Goal: Task Accomplishment & Management: Manage account settings

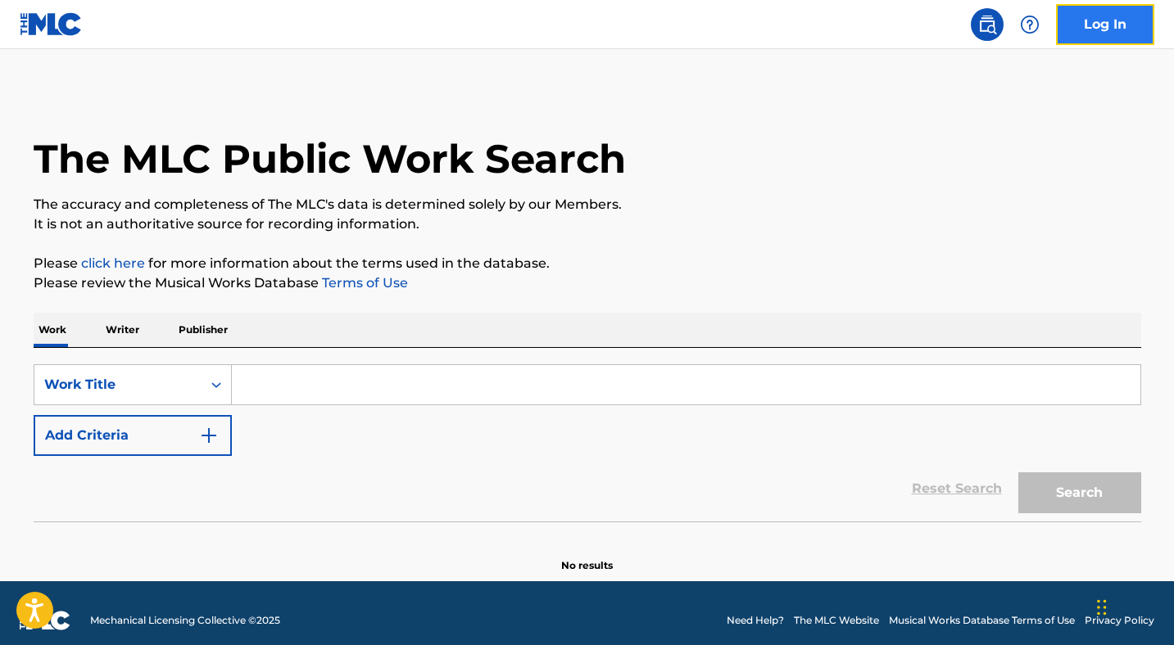
click at [1115, 25] on link "Log In" at bounding box center [1105, 24] width 98 height 41
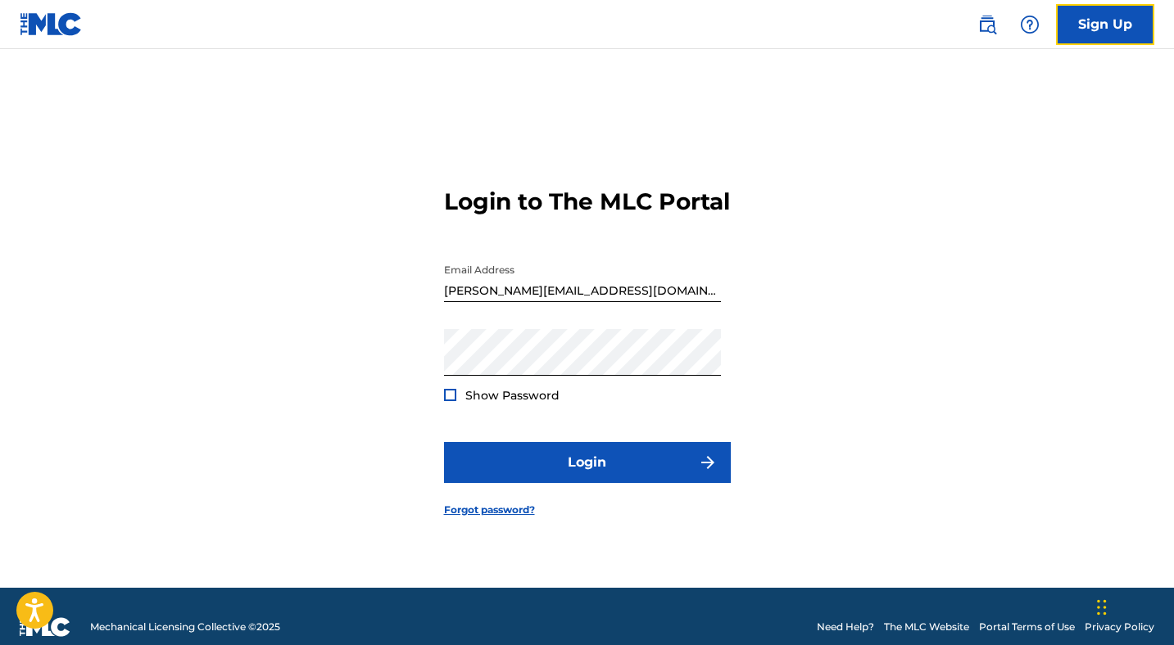
click at [444, 256] on div at bounding box center [444, 256] width 0 height 0
type input "[PERSON_NAME][EMAIL_ADDRESS]"
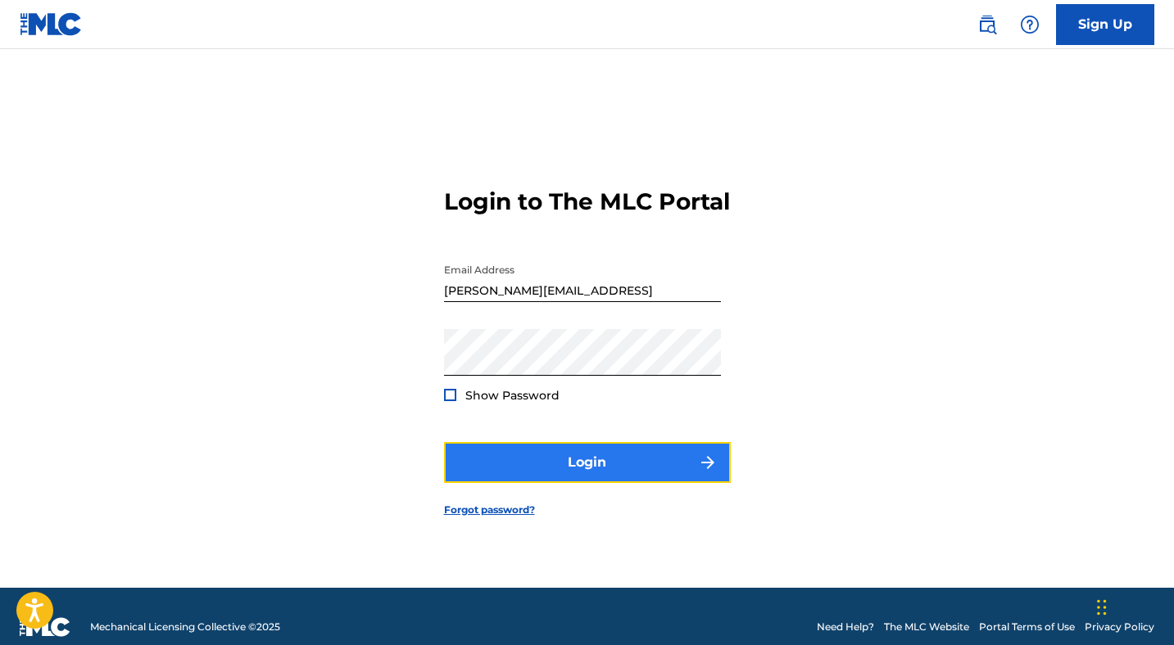
click at [613, 471] on button "Login" at bounding box center [587, 462] width 287 height 41
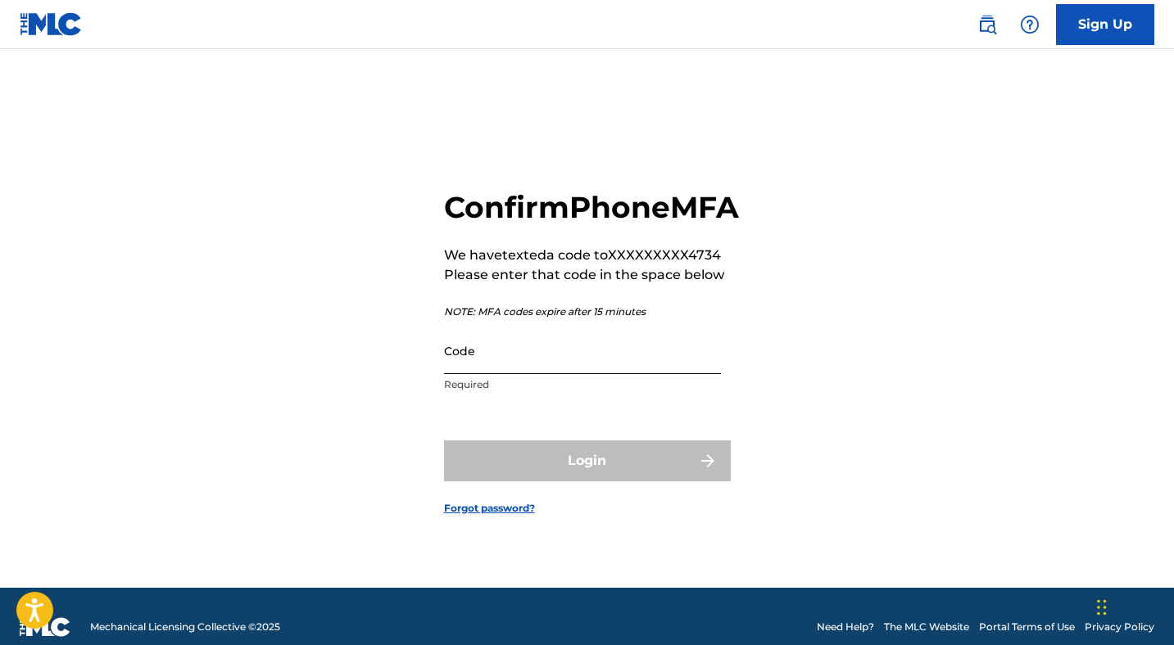
click at [532, 369] on input "Code" at bounding box center [582, 351] width 277 height 47
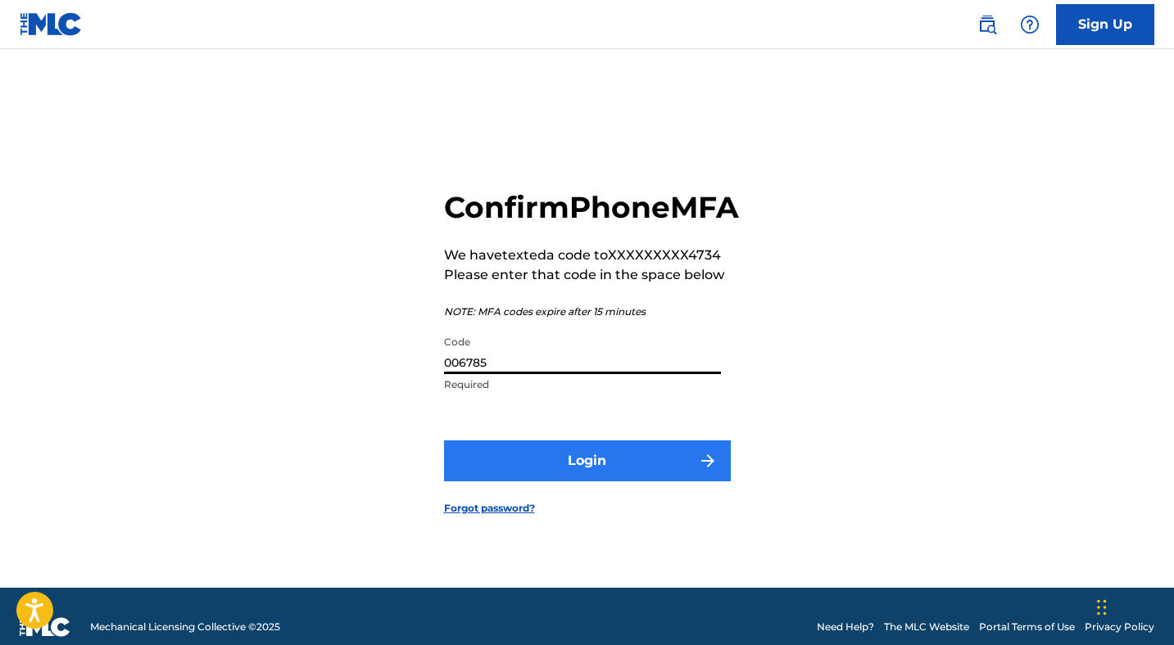
type input "006785"
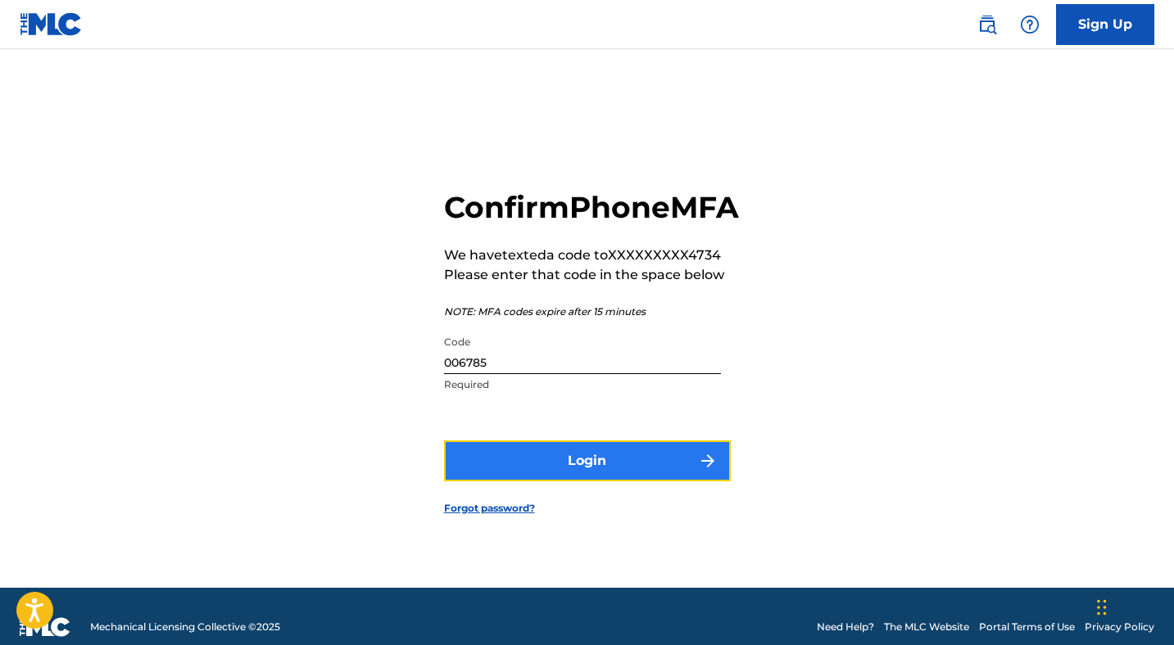
click at [534, 474] on button "Login" at bounding box center [587, 461] width 287 height 41
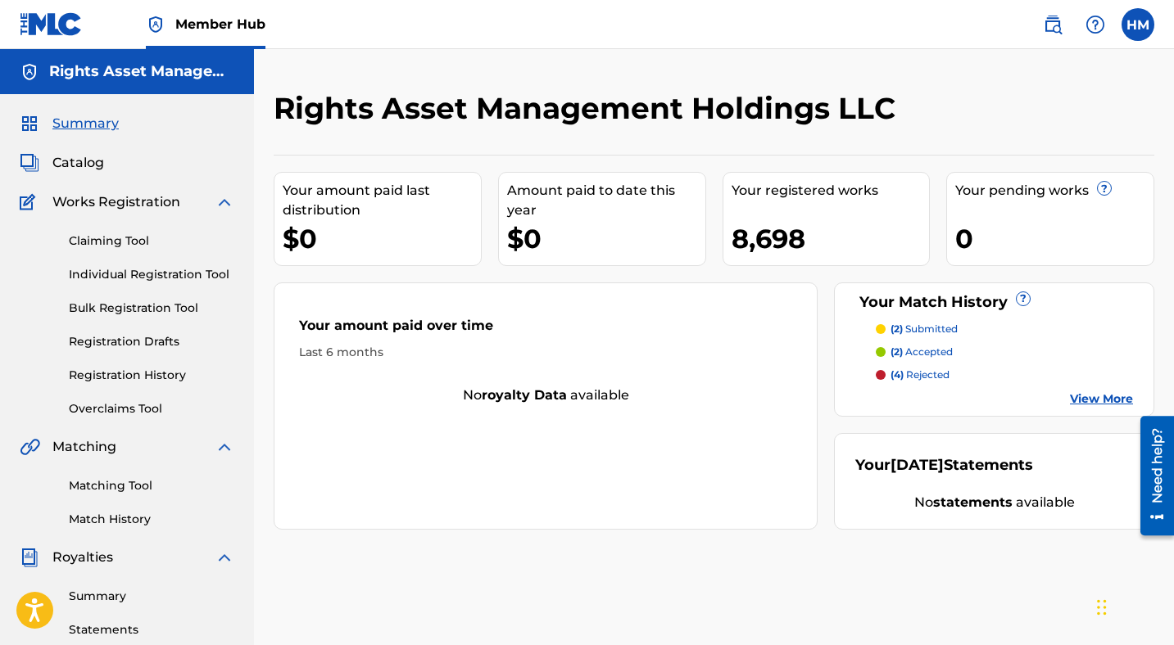
click at [966, 504] on strong "statements" at bounding box center [972, 503] width 79 height 16
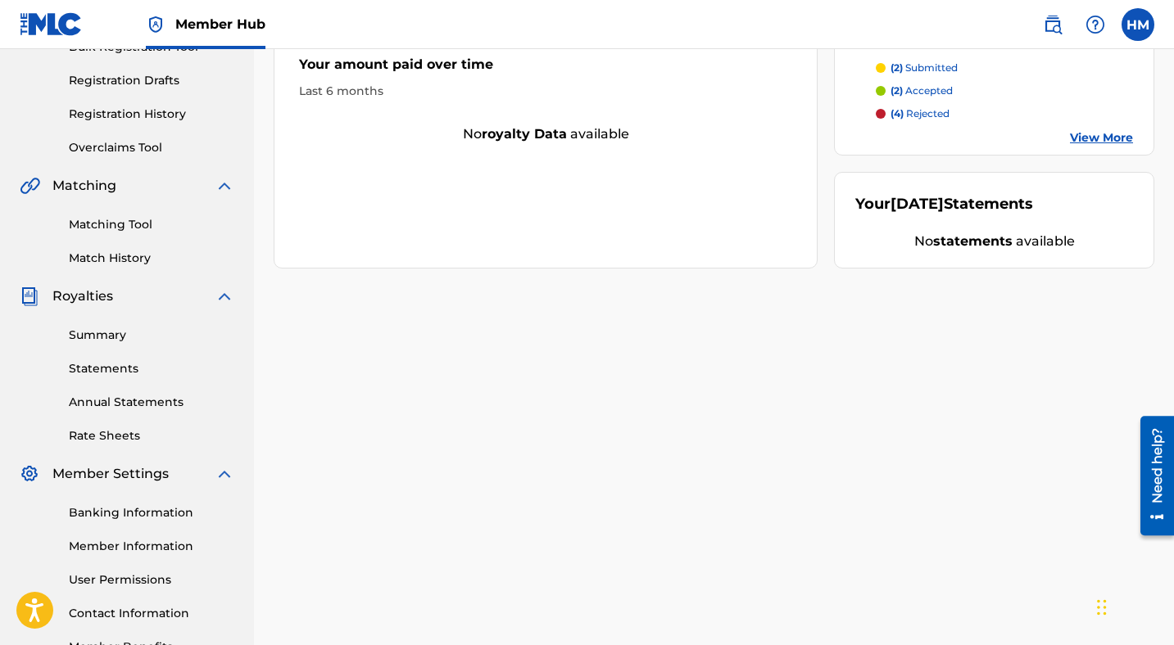
scroll to position [353, 0]
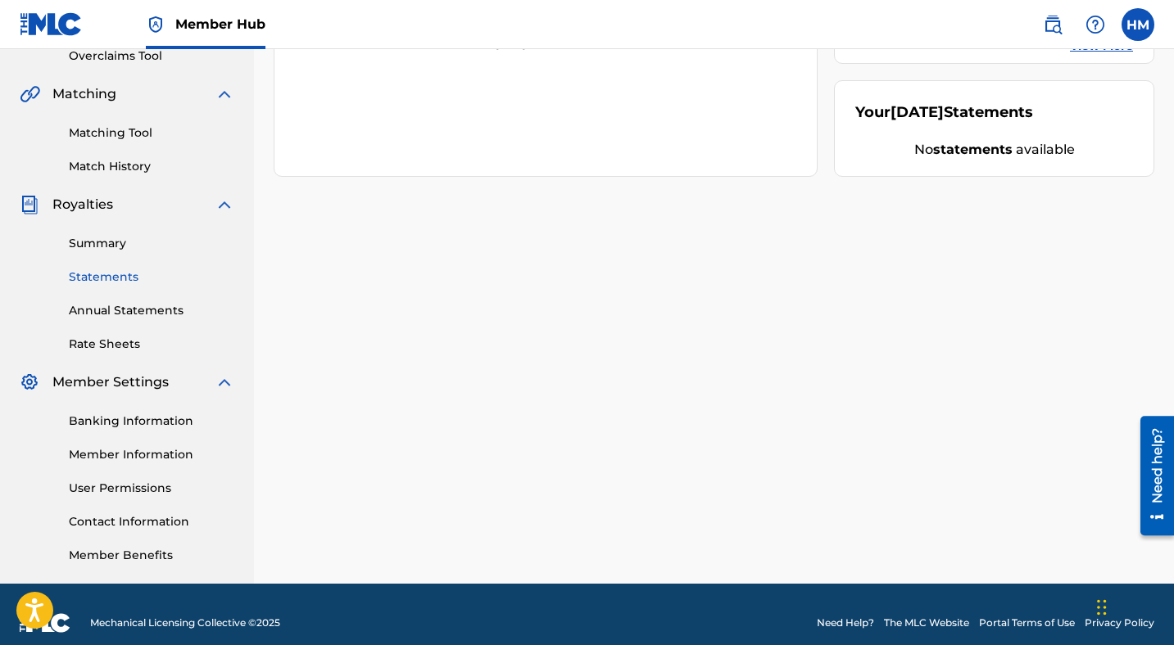
click at [106, 269] on link "Statements" at bounding box center [151, 277] width 165 height 17
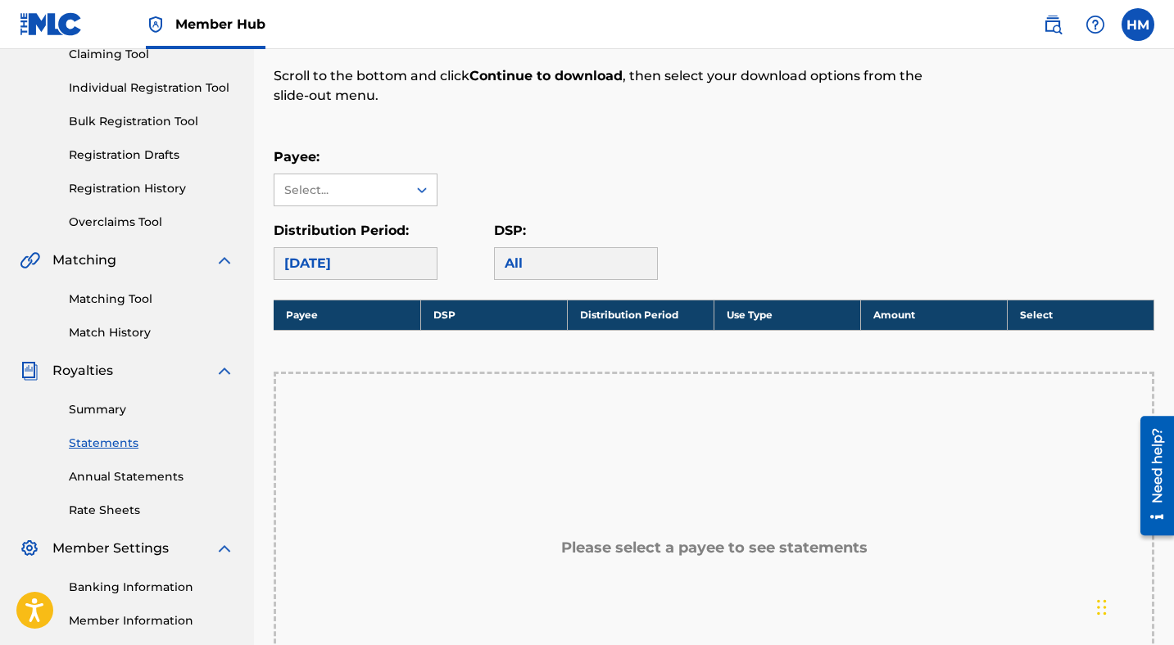
scroll to position [202, 0]
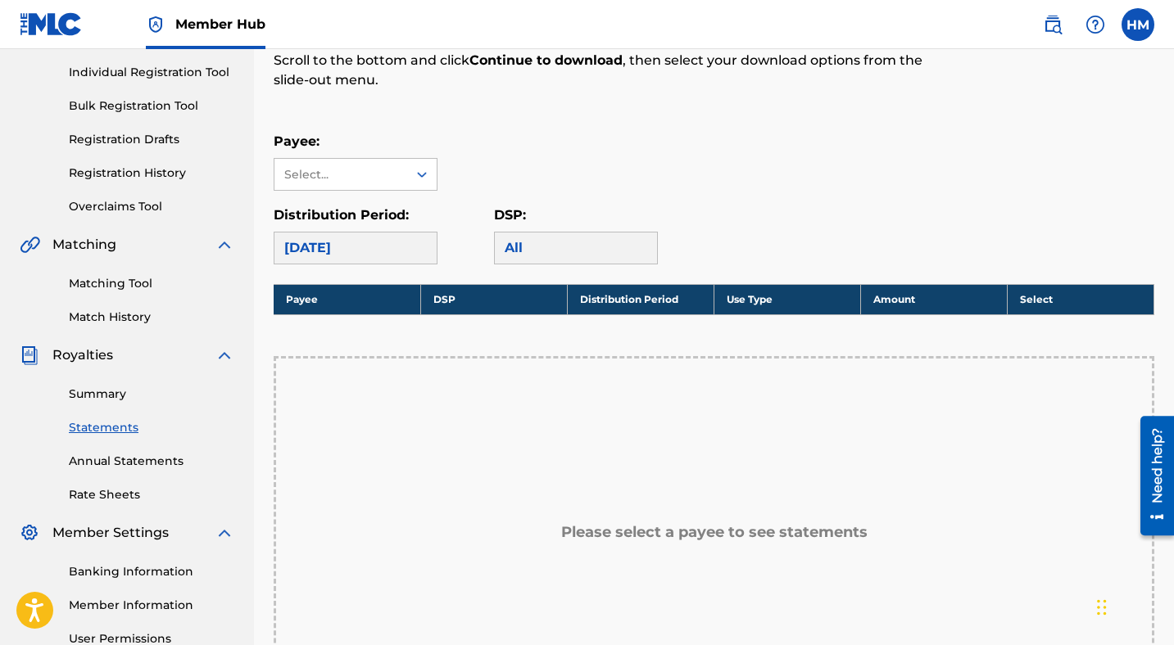
click at [381, 256] on div "[DATE]" at bounding box center [356, 248] width 164 height 33
click at [380, 242] on div "[DATE]" at bounding box center [356, 248] width 164 height 33
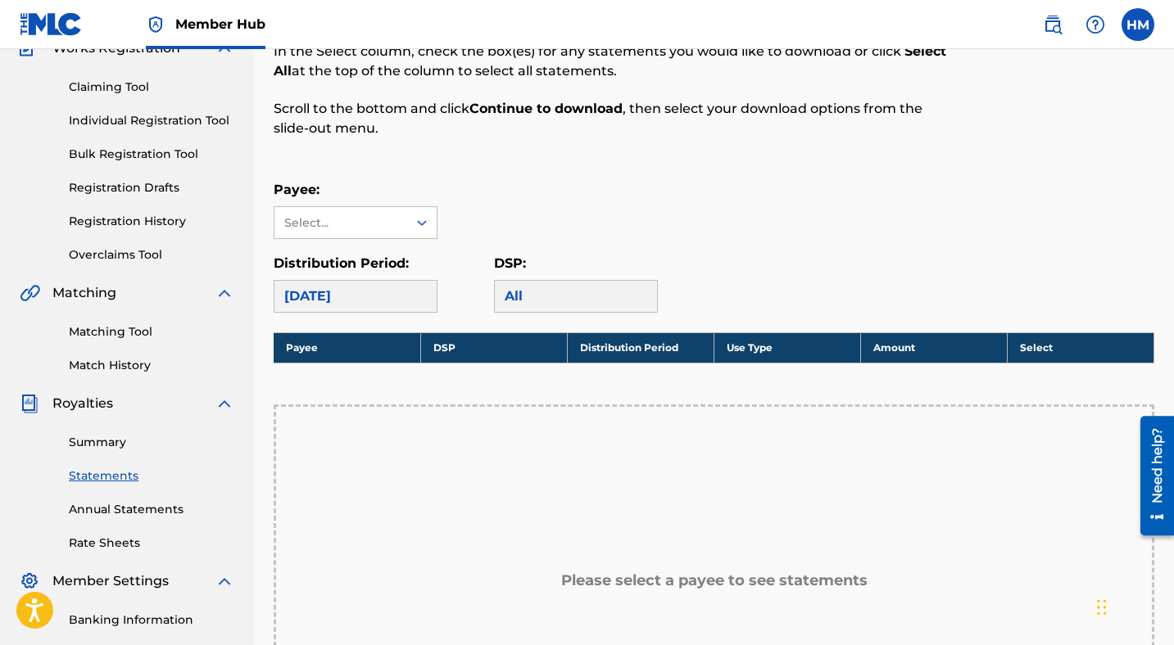
scroll to position [50, 0]
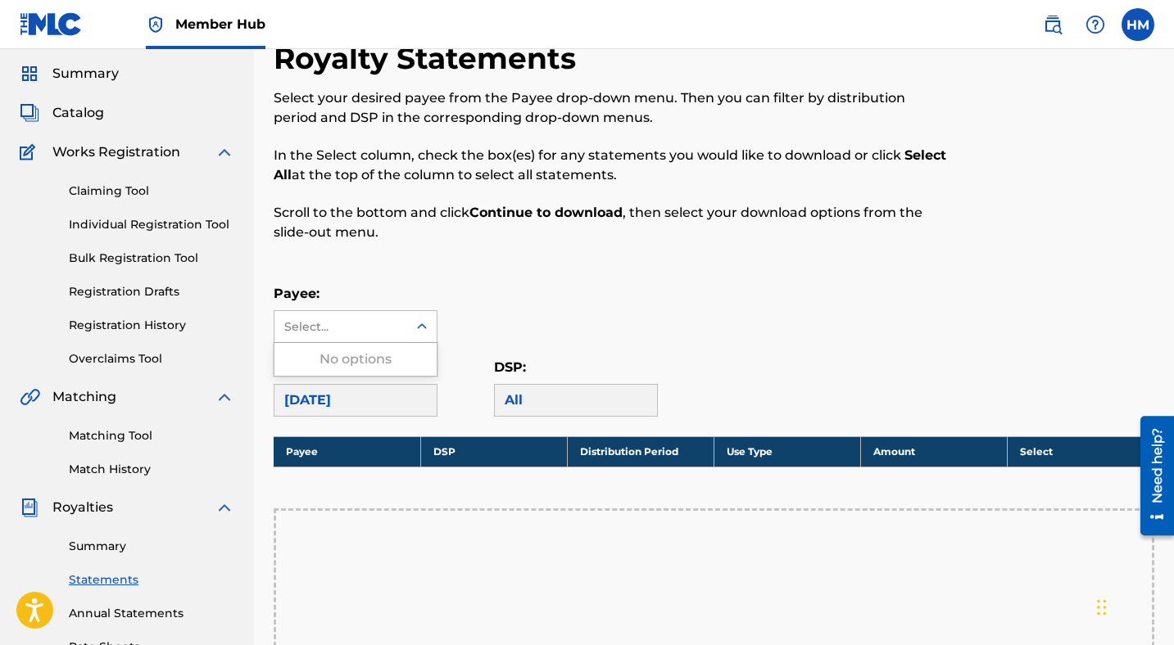
click at [366, 335] on div "Select..." at bounding box center [340, 326] width 133 height 31
click at [367, 361] on div "No options" at bounding box center [355, 359] width 162 height 33
click at [695, 269] on div "Royalty Statements Select your desired payee from the Payee drop-down menu. The…" at bounding box center [714, 537] width 880 height 994
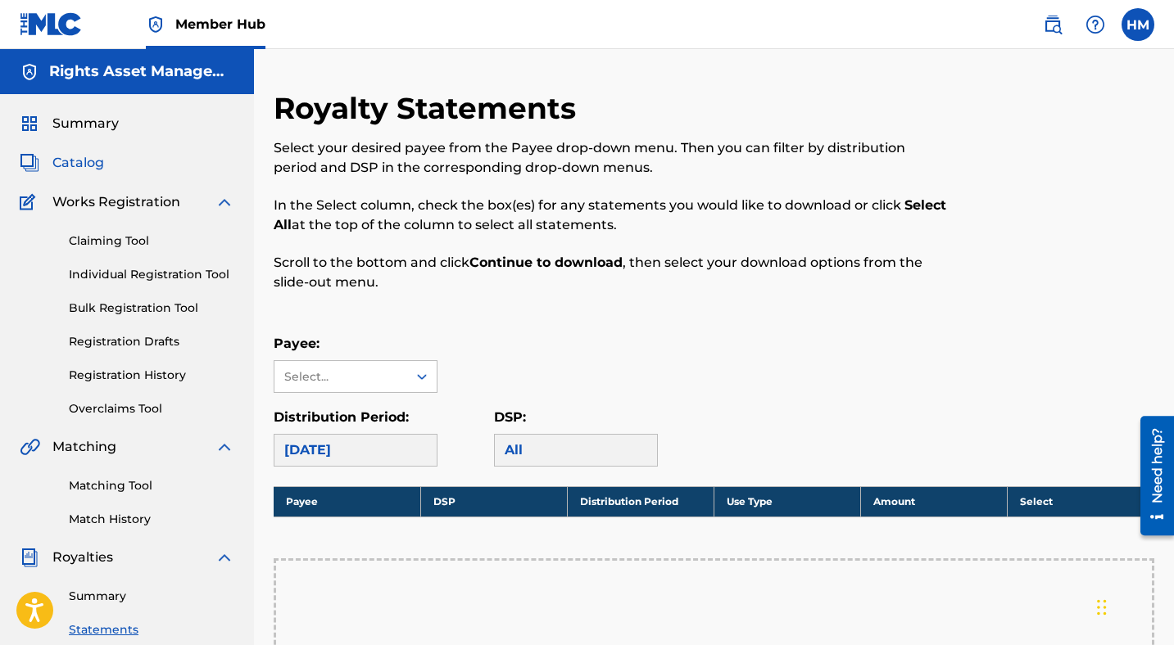
click at [79, 165] on span "Catalog" at bounding box center [78, 163] width 52 height 20
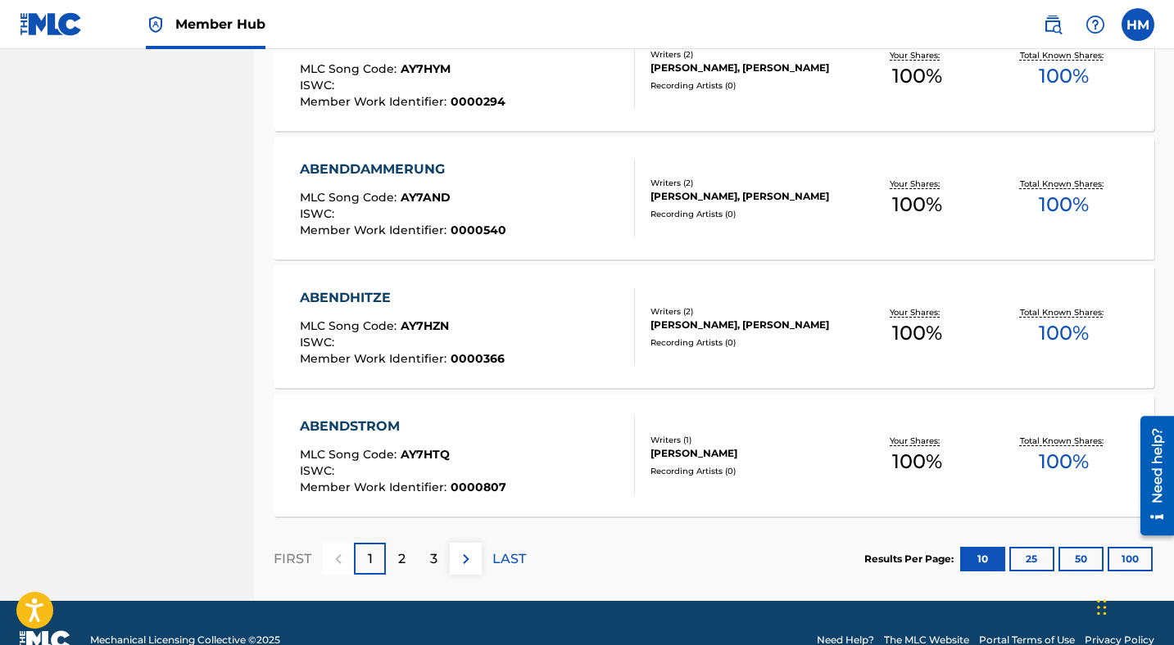
scroll to position [1229, 0]
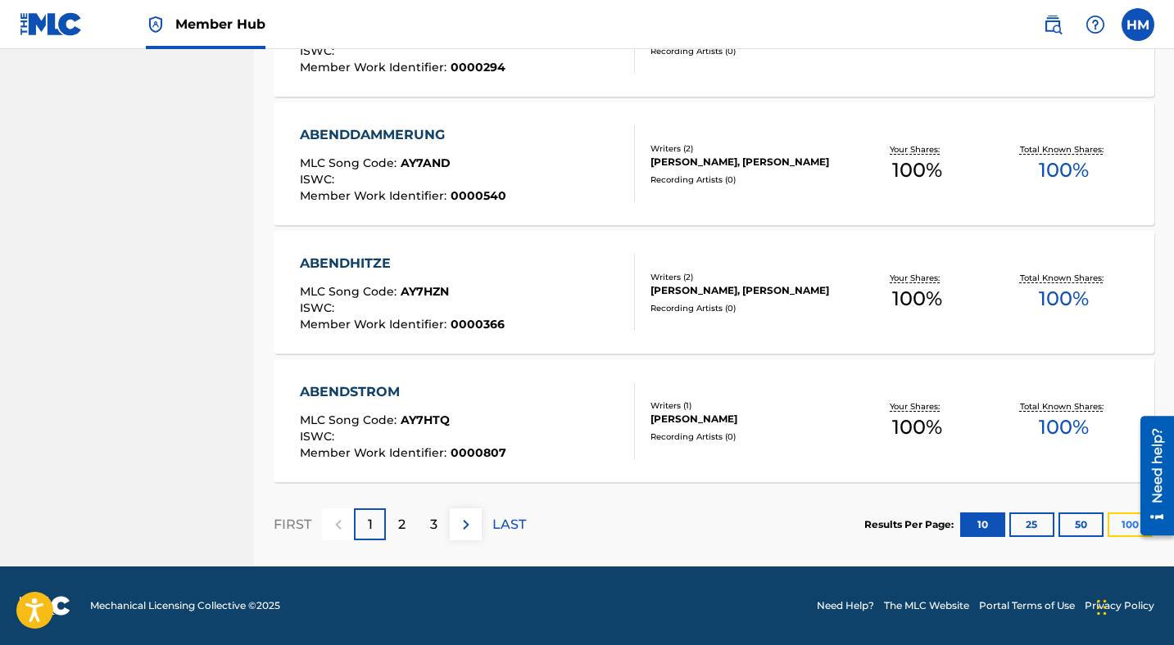
click at [1119, 523] on button "100" at bounding box center [1129, 525] width 45 height 25
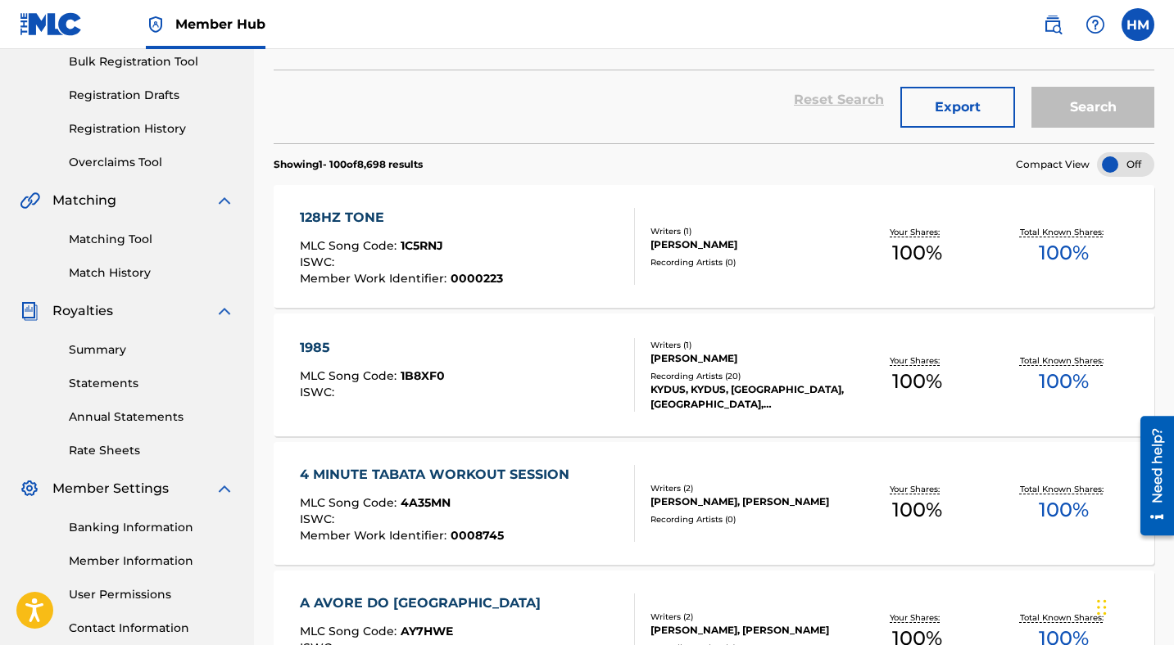
scroll to position [267, 0]
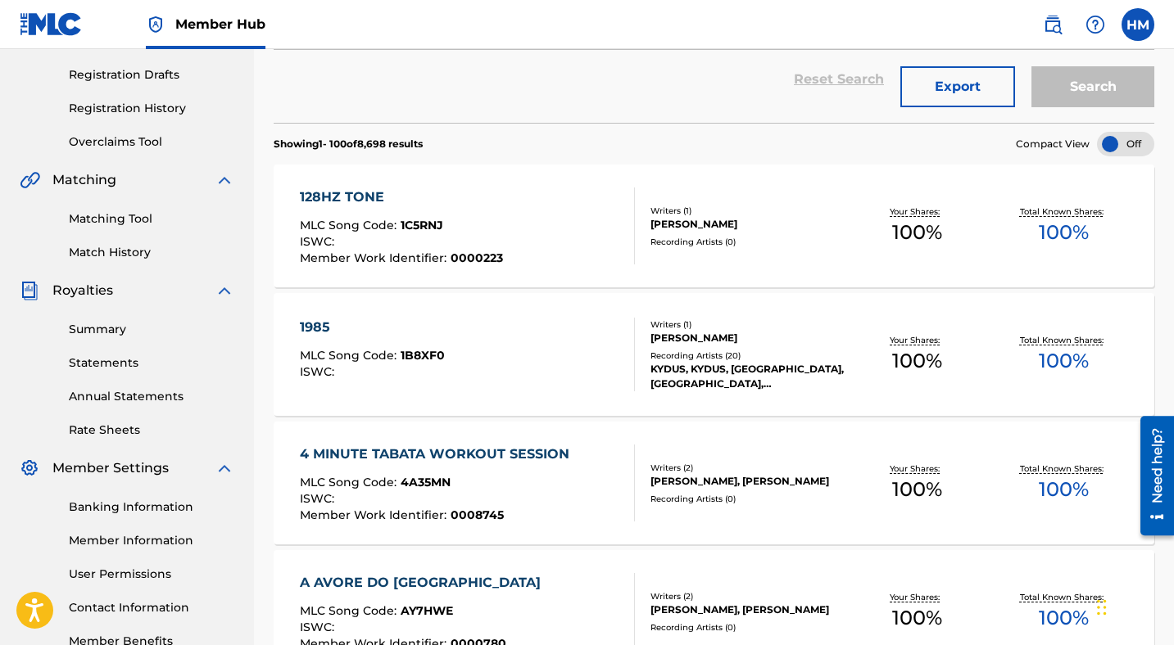
click at [502, 355] on div "1985 MLC Song Code : 1B8XF0 ISWC :" at bounding box center [467, 355] width 335 height 74
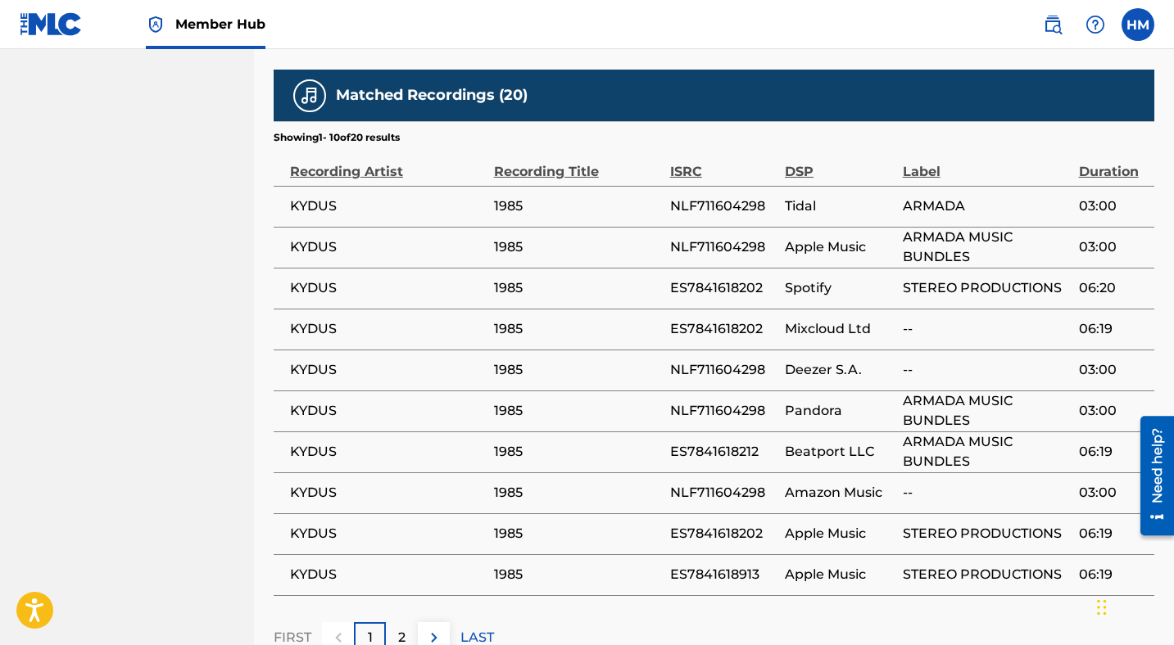
scroll to position [340, 0]
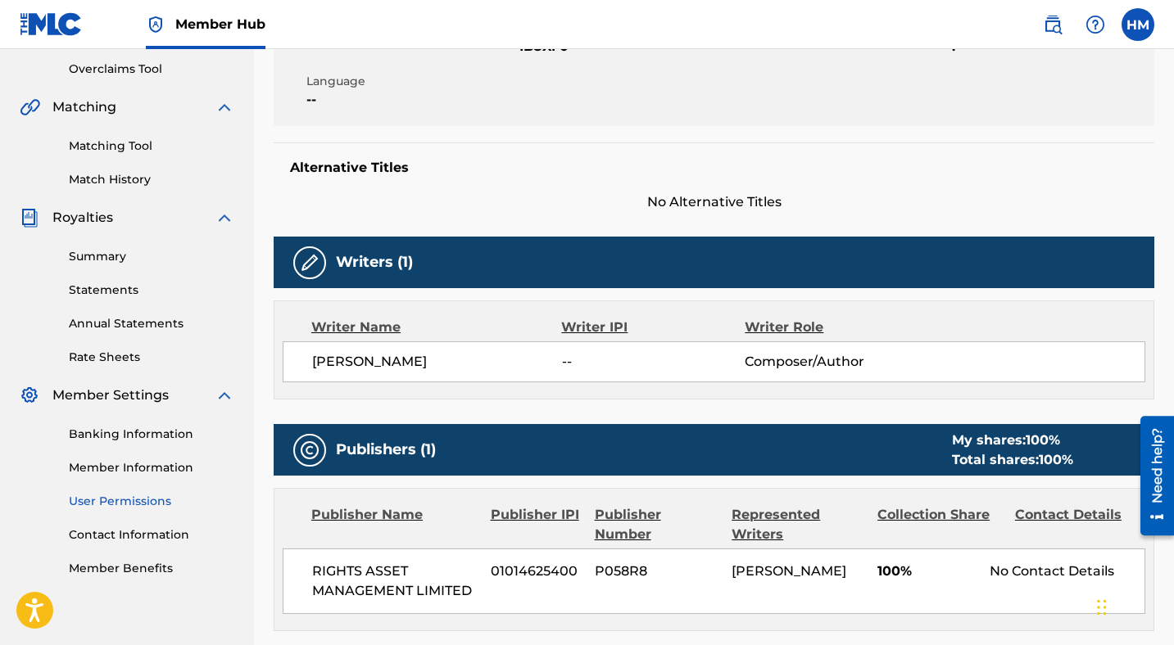
click at [129, 503] on link "User Permissions" at bounding box center [151, 501] width 165 height 17
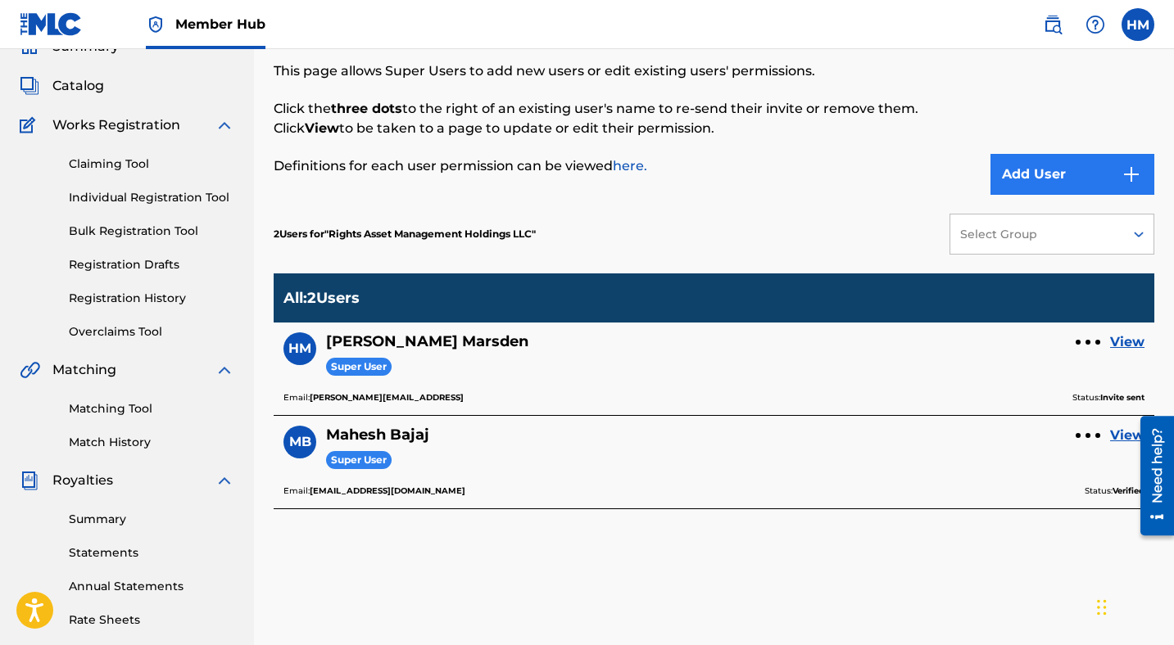
scroll to position [111, 0]
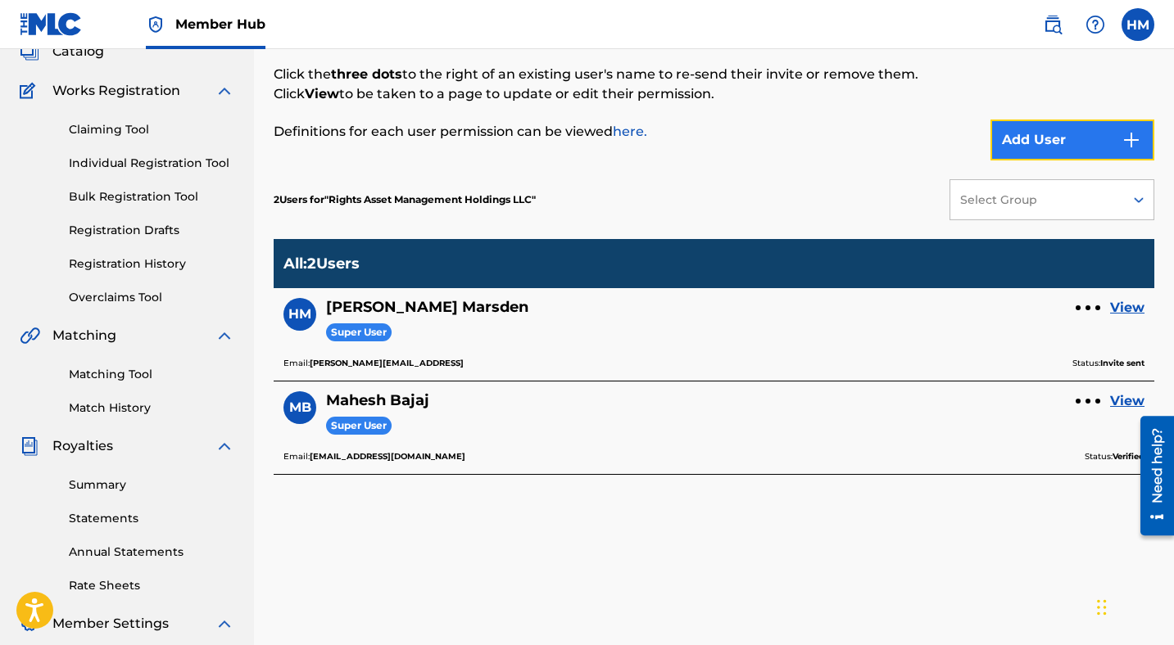
click at [1062, 146] on button "Add User" at bounding box center [1072, 140] width 164 height 41
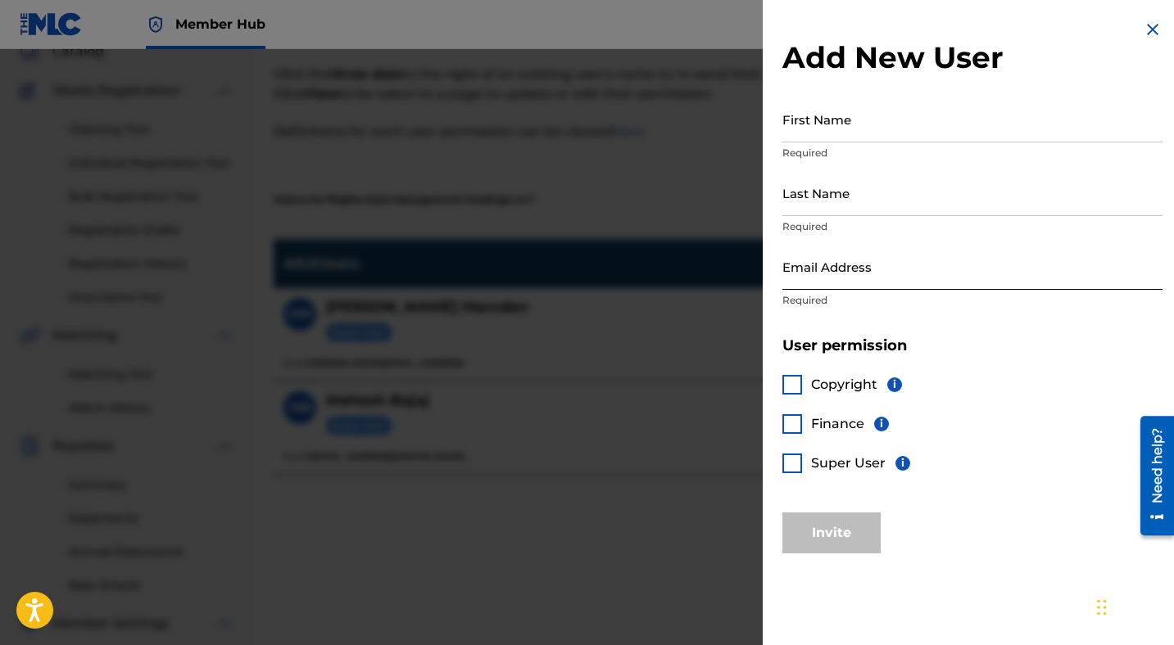
click at [843, 269] on input "Email Address" at bounding box center [972, 266] width 380 height 47
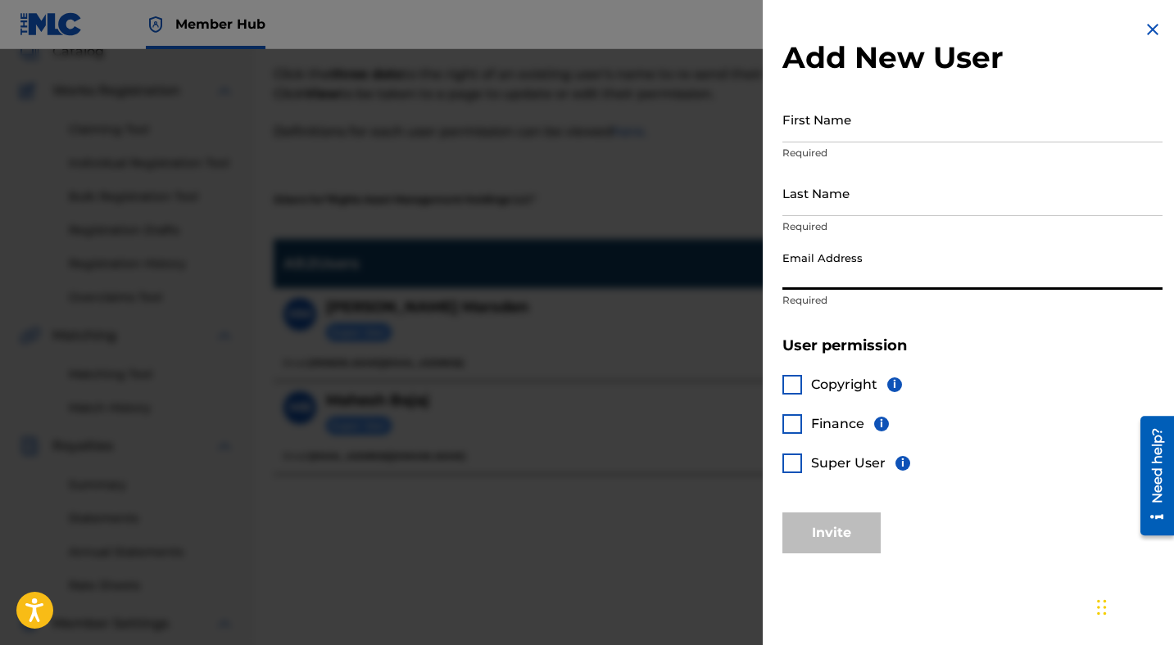
paste input "[DOMAIN_NAME][EMAIL_ADDRESS][DOMAIN_NAME]"
type input "[DOMAIN_NAME][EMAIL_ADDRESS][DOMAIN_NAME]"
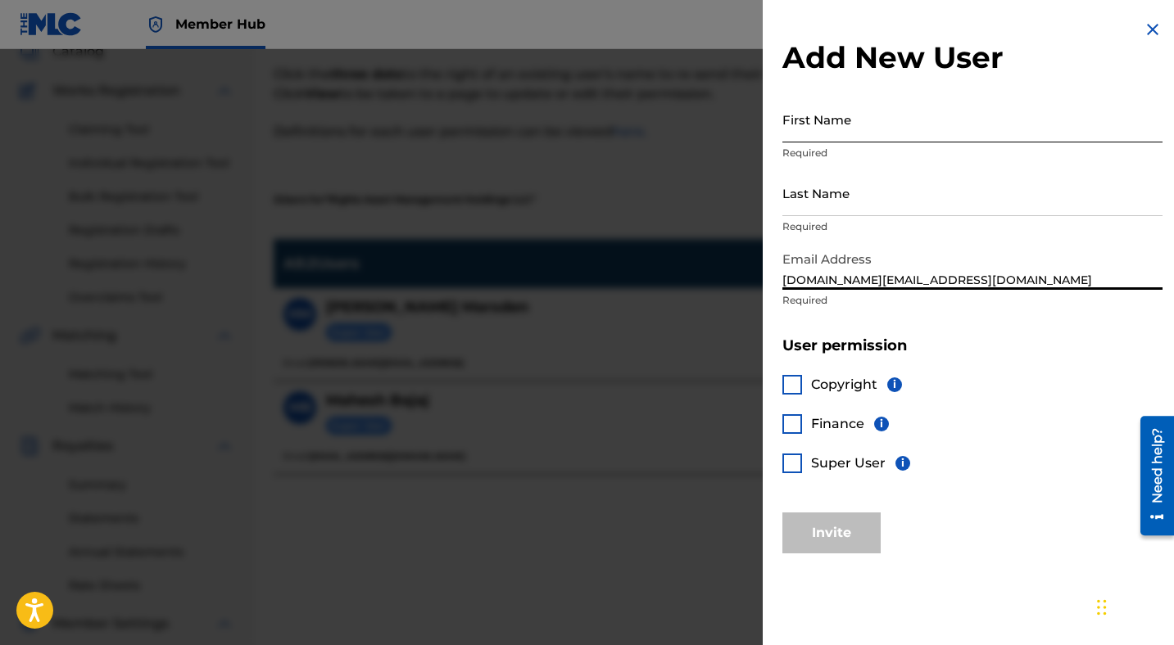
click at [844, 128] on input "First Name" at bounding box center [972, 119] width 380 height 47
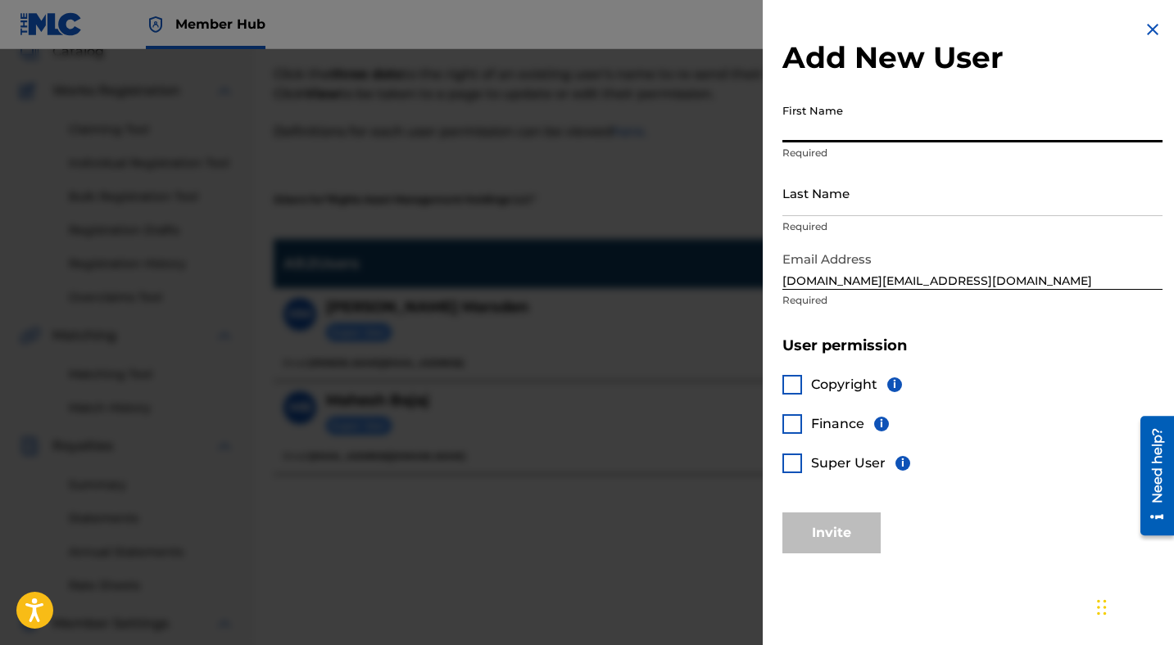
paste input "[PERSON_NAME][GEOGRAPHIC_DATA]"
drag, startPoint x: 885, startPoint y: 133, endPoint x: 842, endPoint y: 132, distance: 42.6
click at [842, 132] on input "[PERSON_NAME][GEOGRAPHIC_DATA]" at bounding box center [972, 119] width 380 height 47
type input "Mariyana"
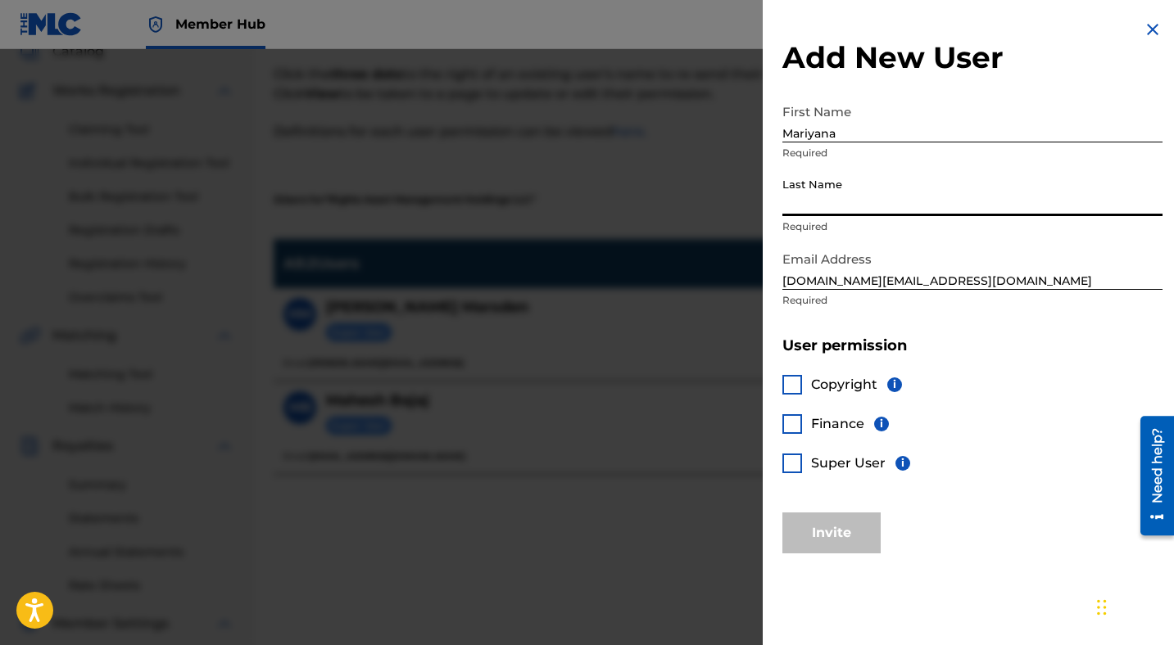
click at [830, 208] on input "Last Name" at bounding box center [972, 193] width 380 height 47
paste input "[GEOGRAPHIC_DATA]"
type input "[GEOGRAPHIC_DATA]"
click at [795, 383] on div at bounding box center [792, 385] width 20 height 20
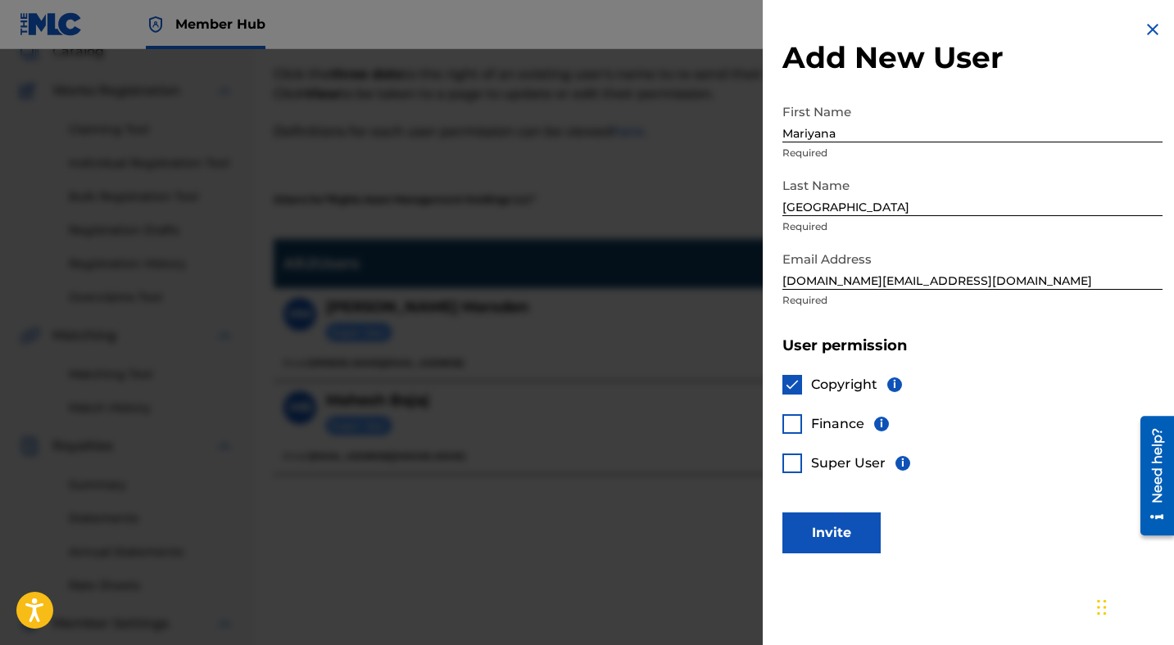
click at [793, 428] on div at bounding box center [792, 424] width 20 height 20
click at [825, 532] on button "Invite" at bounding box center [831, 533] width 98 height 41
